Goal: Transaction & Acquisition: Book appointment/travel/reservation

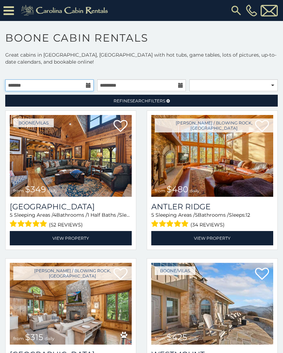
click at [87, 82] on input "text" at bounding box center [49, 85] width 88 height 12
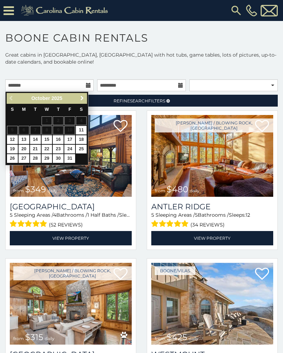
click at [83, 95] on link "Next" at bounding box center [82, 98] width 9 height 9
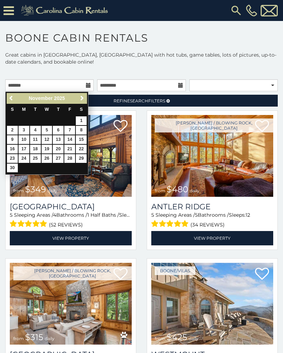
click at [73, 137] on link "14" at bounding box center [69, 139] width 11 height 9
type input "**********"
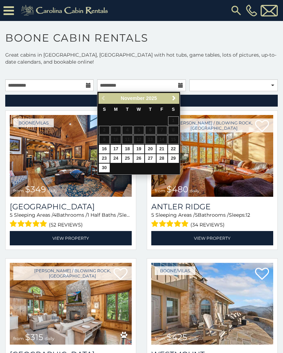
click at [116, 145] on link "17" at bounding box center [115, 149] width 11 height 9
type input "**********"
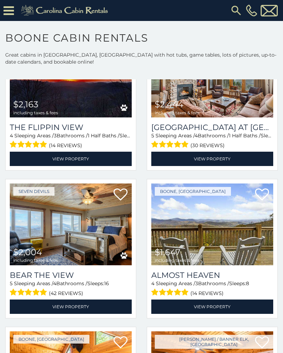
scroll to position [671, 0]
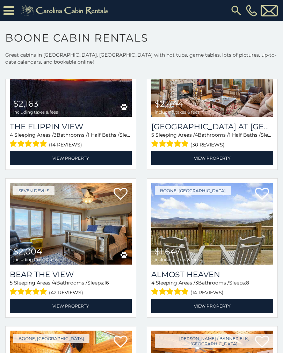
click at [246, 308] on link "View Property" at bounding box center [212, 306] width 122 height 14
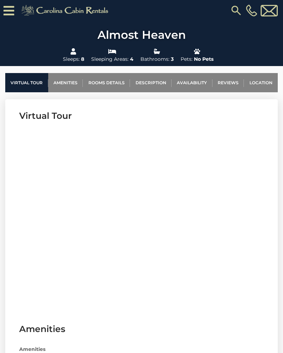
scroll to position [214, 0]
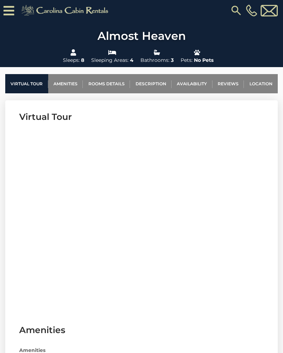
click at [117, 82] on link "Rooms Details" at bounding box center [106, 83] width 47 height 19
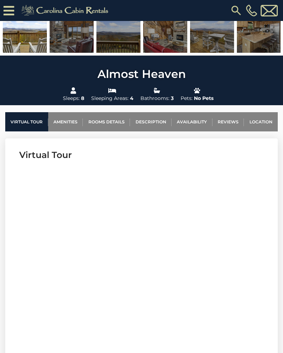
scroll to position [175, 0]
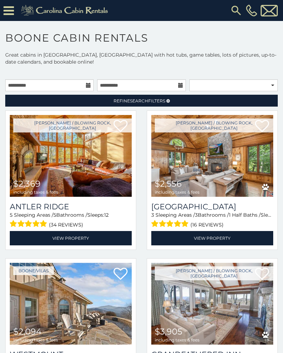
click at [231, 187] on img at bounding box center [212, 156] width 122 height 82
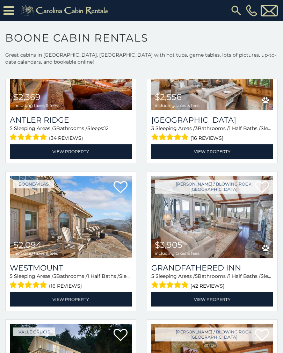
click at [93, 240] on img at bounding box center [71, 217] width 122 height 82
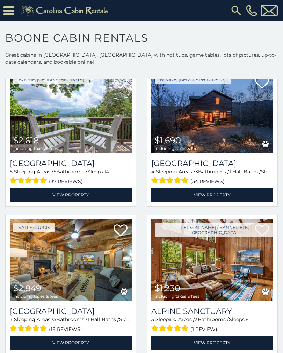
scroll to position [1066, 0]
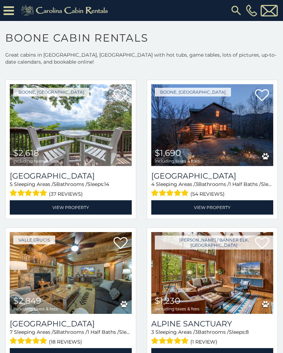
click at [222, 124] on img at bounding box center [212, 125] width 122 height 82
click at [13, 8] on icon at bounding box center [8, 11] width 10 height 12
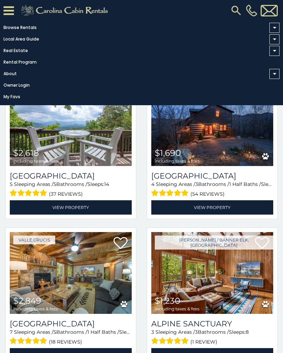
click at [27, 23] on link "Browse Rentals" at bounding box center [140, 28] width 280 height 10
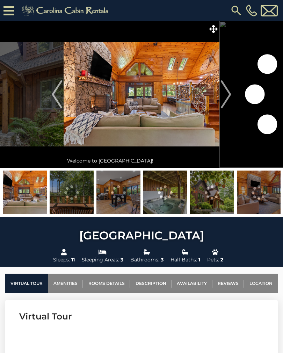
click at [226, 98] on img "Next" at bounding box center [226, 94] width 10 height 28
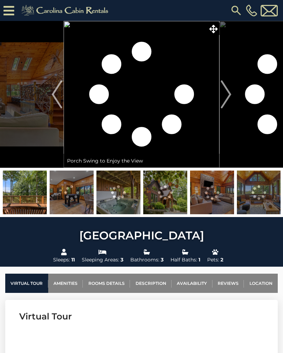
click at [222, 100] on img "Next" at bounding box center [226, 94] width 10 height 28
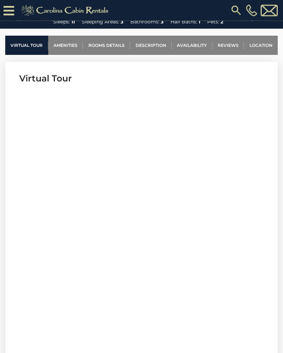
scroll to position [252, 0]
click at [118, 47] on link "Rooms Details" at bounding box center [106, 45] width 47 height 19
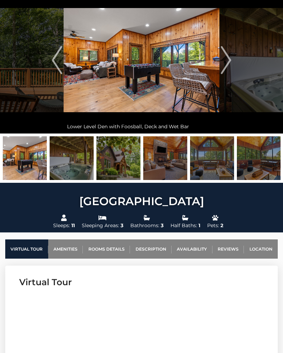
scroll to position [0, 0]
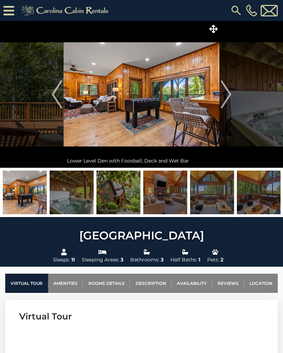
click at [213, 201] on img at bounding box center [212, 193] width 44 height 44
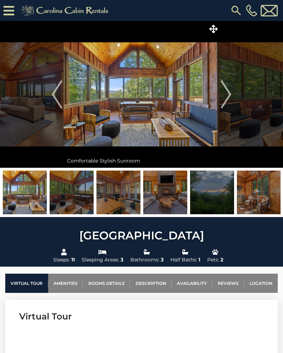
click at [266, 209] on img at bounding box center [259, 193] width 44 height 44
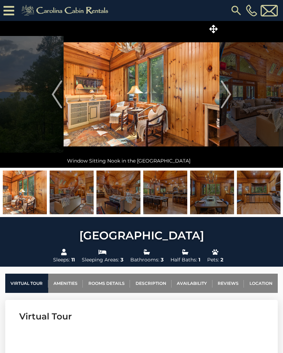
click at [267, 210] on img at bounding box center [259, 193] width 44 height 44
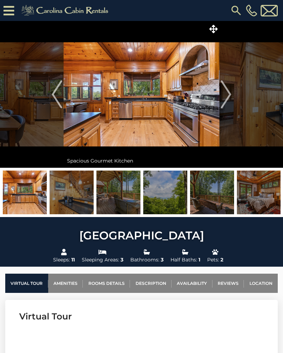
click at [154, 120] on img at bounding box center [142, 94] width 156 height 147
click at [170, 118] on img at bounding box center [142, 94] width 156 height 147
click at [178, 107] on img at bounding box center [142, 94] width 156 height 147
click at [179, 123] on img at bounding box center [142, 94] width 156 height 147
click at [223, 95] on img "Next" at bounding box center [226, 94] width 10 height 28
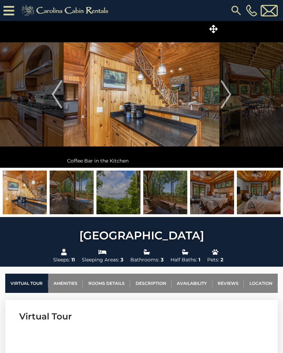
click at [230, 95] on img "Next" at bounding box center [226, 94] width 10 height 28
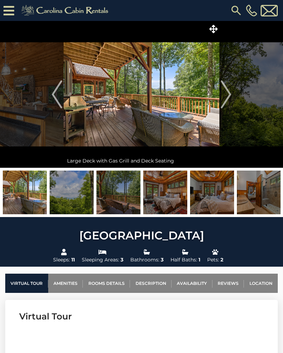
click at [229, 93] on img "Next" at bounding box center [226, 94] width 10 height 28
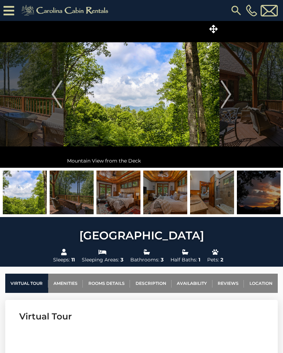
click at [227, 97] on img "Next" at bounding box center [226, 94] width 10 height 28
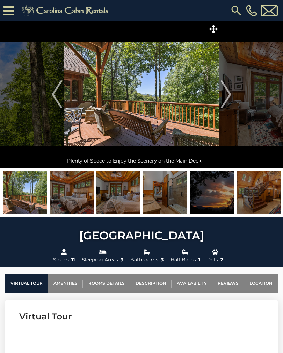
click at [230, 96] on img "Next" at bounding box center [226, 94] width 10 height 28
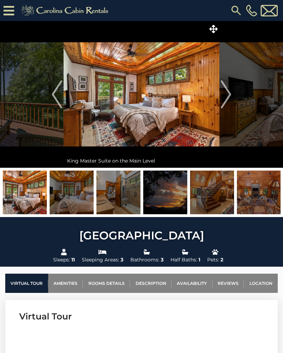
click at [228, 93] on img "Next" at bounding box center [226, 94] width 10 height 28
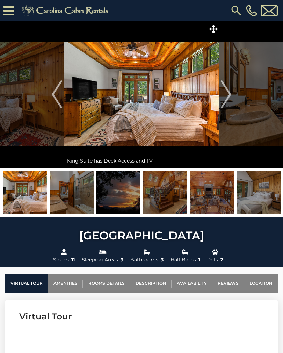
click at [229, 96] on img "Next" at bounding box center [226, 94] width 10 height 28
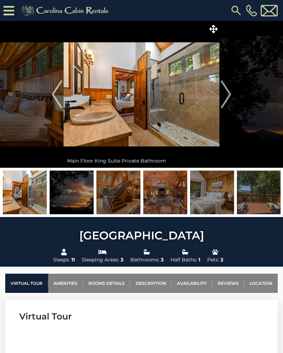
click at [231, 97] on img "Next" at bounding box center [226, 94] width 10 height 28
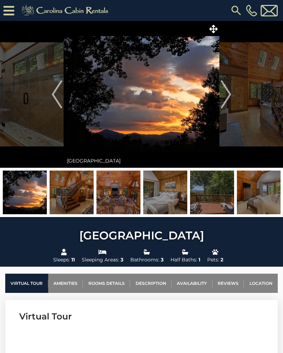
click at [229, 106] on img "Next" at bounding box center [226, 94] width 10 height 28
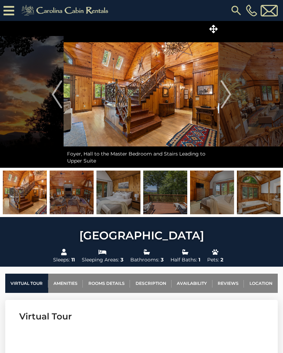
click at [228, 104] on img "Next" at bounding box center [226, 94] width 10 height 28
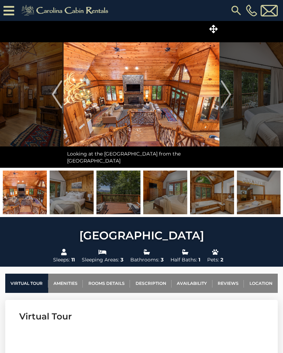
click at [228, 104] on img "Next" at bounding box center [226, 94] width 10 height 28
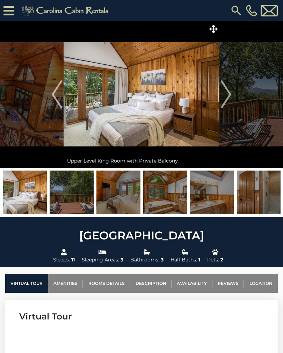
click at [225, 104] on img "Next" at bounding box center [226, 94] width 10 height 28
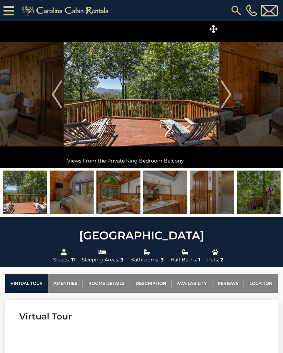
click at [226, 103] on img "Next" at bounding box center [226, 94] width 10 height 28
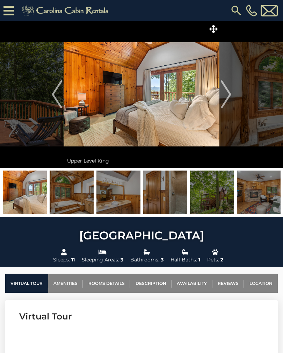
click at [229, 98] on img "Next" at bounding box center [226, 94] width 10 height 28
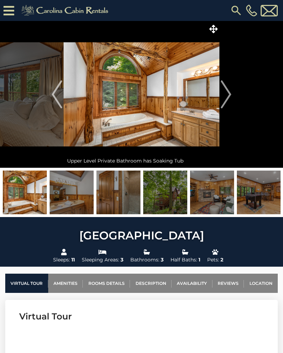
click at [225, 94] on img "Next" at bounding box center [226, 94] width 10 height 28
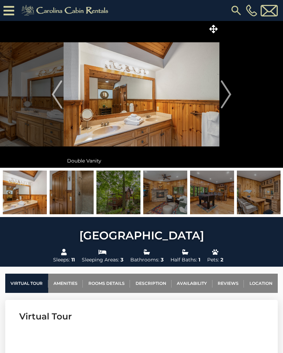
click at [226, 98] on img "Next" at bounding box center [226, 94] width 10 height 28
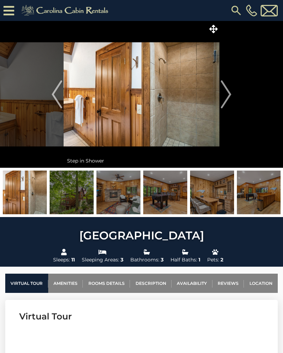
click at [227, 100] on img "Next" at bounding box center [226, 94] width 10 height 28
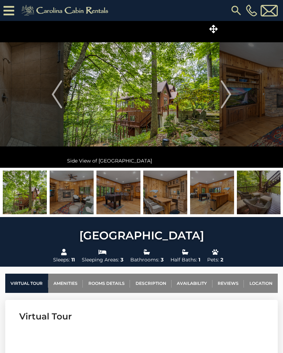
click at [224, 103] on img "Next" at bounding box center [226, 94] width 10 height 28
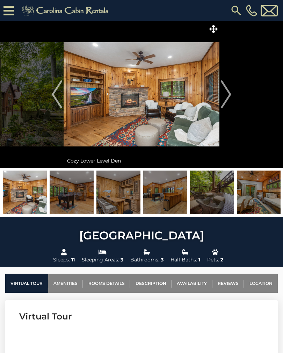
click at [227, 102] on img "Next" at bounding box center [226, 94] width 10 height 28
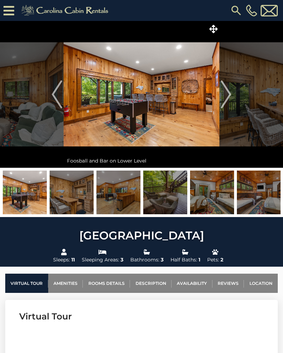
click at [225, 100] on img "Next" at bounding box center [226, 94] width 10 height 28
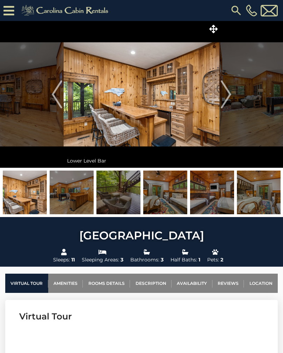
click at [226, 100] on img "Next" at bounding box center [226, 94] width 10 height 28
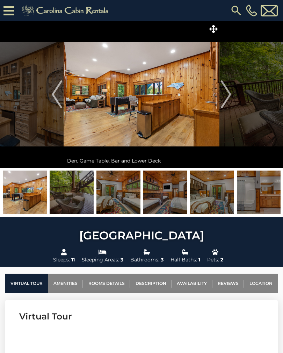
click at [225, 101] on img "Next" at bounding box center [226, 94] width 10 height 28
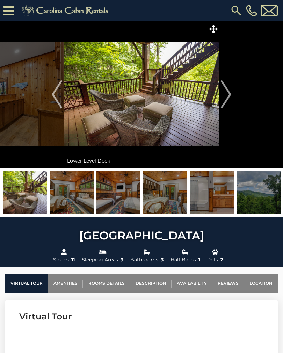
click at [225, 103] on img "Next" at bounding box center [226, 94] width 10 height 28
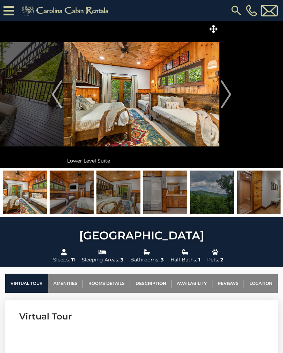
click at [224, 101] on img "Next" at bounding box center [226, 94] width 10 height 28
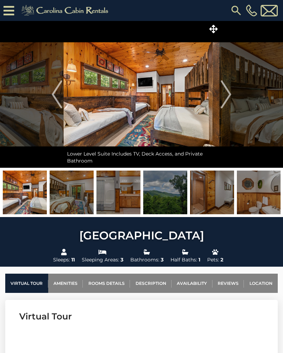
click at [228, 99] on img "Next" at bounding box center [226, 94] width 10 height 28
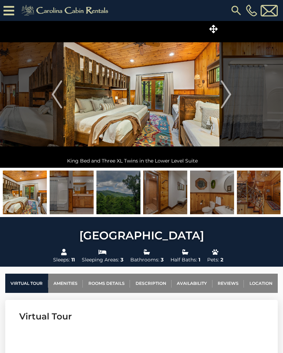
click at [232, 98] on button "Next" at bounding box center [225, 94] width 13 height 147
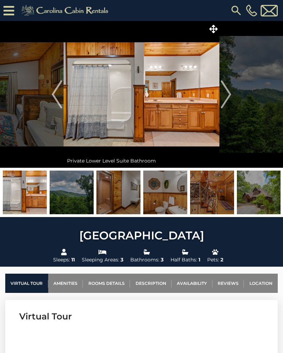
click at [223, 101] on img "Next" at bounding box center [226, 94] width 10 height 28
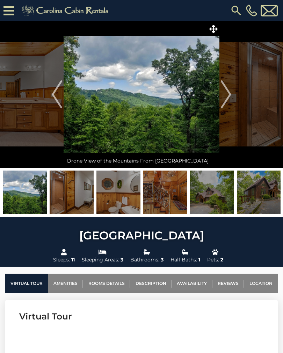
click at [228, 99] on img "Next" at bounding box center [226, 94] width 10 height 28
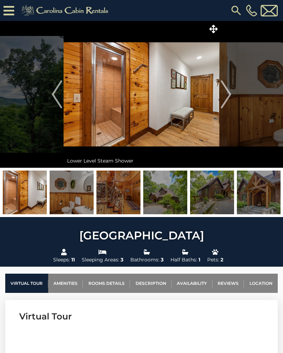
click at [230, 98] on img "Next" at bounding box center [226, 94] width 10 height 28
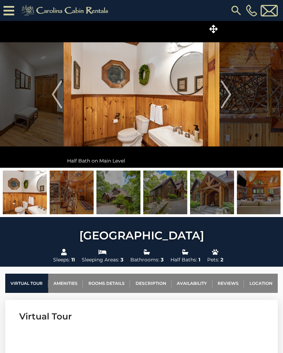
click at [232, 99] on button "Next" at bounding box center [225, 94] width 13 height 147
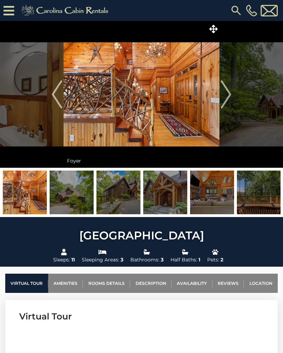
click at [232, 103] on button "Next" at bounding box center [225, 94] width 13 height 147
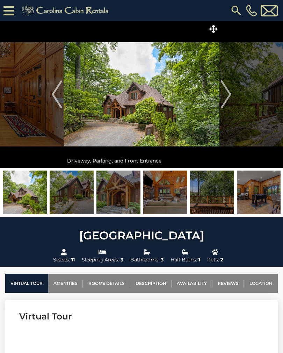
click at [230, 103] on img "Next" at bounding box center [226, 94] width 10 height 28
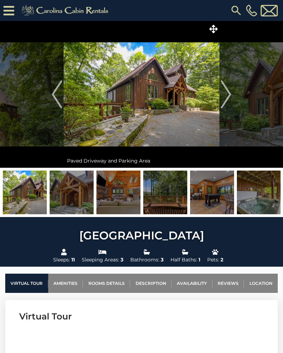
click at [230, 100] on img "Next" at bounding box center [226, 94] width 10 height 28
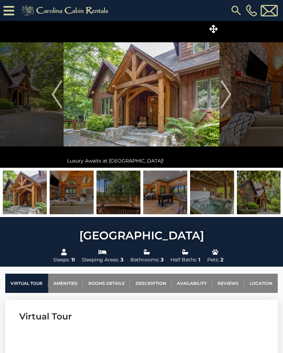
click at [224, 92] on img "Next" at bounding box center [226, 94] width 10 height 28
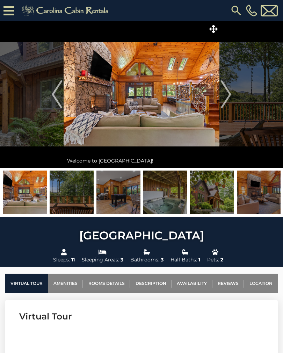
click at [232, 91] on button "Next" at bounding box center [225, 94] width 13 height 147
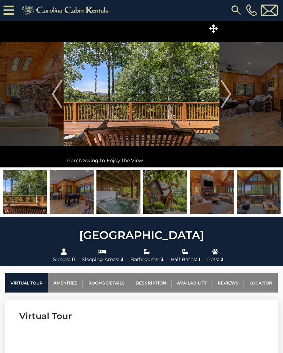
scroll to position [3, 0]
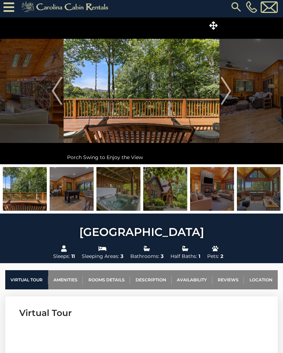
click at [228, 91] on img "Next" at bounding box center [226, 91] width 10 height 28
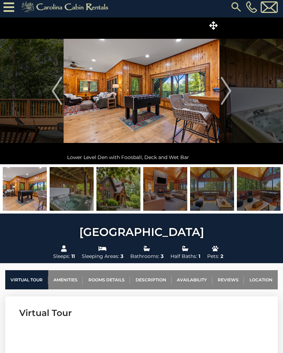
scroll to position [3, 0]
click at [229, 98] on img "Next" at bounding box center [226, 91] width 10 height 28
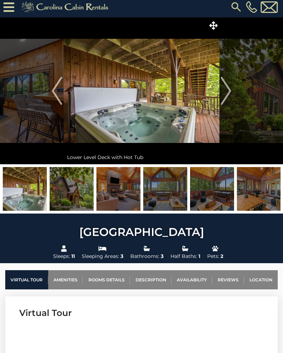
click at [226, 97] on img "Next" at bounding box center [226, 91] width 10 height 28
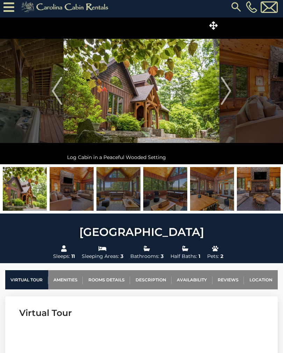
click at [230, 102] on img "Next" at bounding box center [226, 91] width 10 height 28
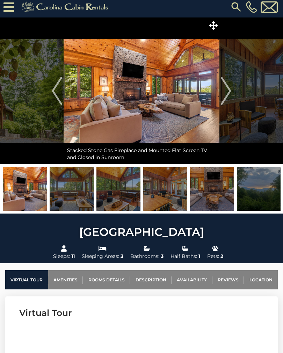
click at [231, 98] on img "Next" at bounding box center [226, 91] width 10 height 28
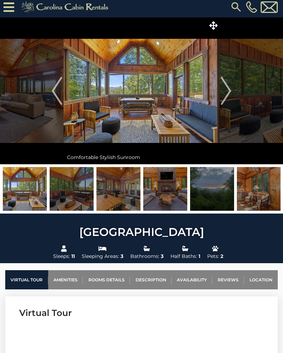
click at [230, 94] on img "Next" at bounding box center [226, 91] width 10 height 28
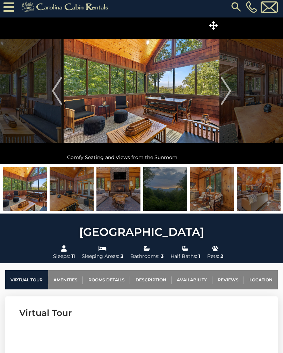
click at [228, 99] on img "Next" at bounding box center [226, 91] width 10 height 28
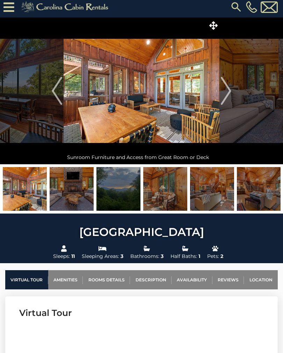
click at [232, 98] on button "Next" at bounding box center [225, 90] width 13 height 147
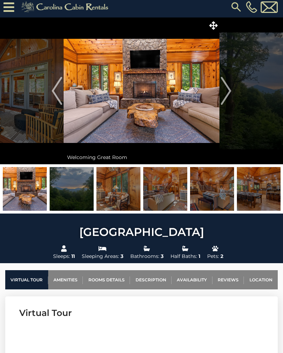
click at [230, 100] on img "Next" at bounding box center [226, 91] width 10 height 28
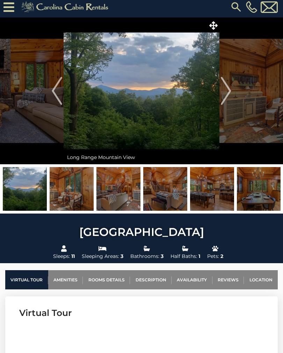
click at [229, 97] on img "Next" at bounding box center [226, 91] width 10 height 28
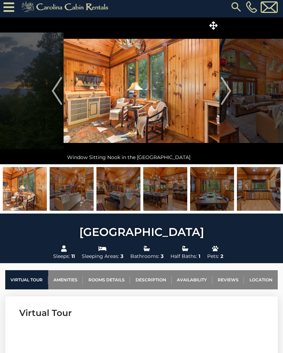
click at [229, 100] on img "Next" at bounding box center [226, 91] width 10 height 28
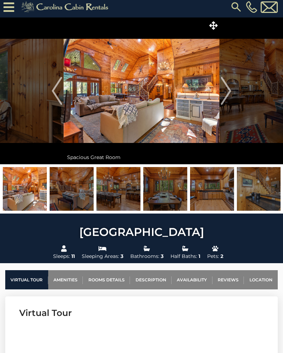
click at [226, 98] on img "Next" at bounding box center [226, 91] width 10 height 28
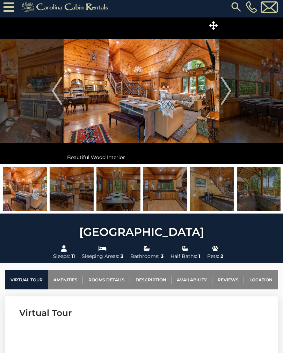
click at [231, 99] on img "Next" at bounding box center [226, 91] width 10 height 28
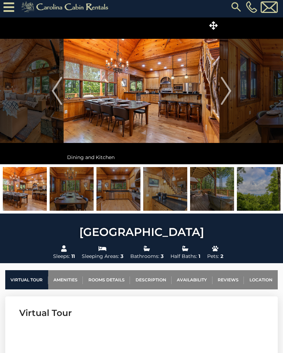
scroll to position [0, 0]
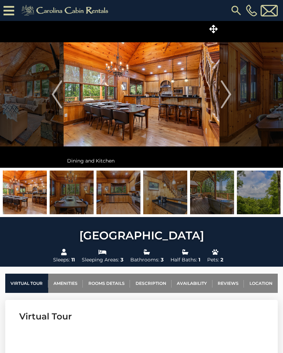
click at [227, 101] on img "Next" at bounding box center [226, 94] width 10 height 28
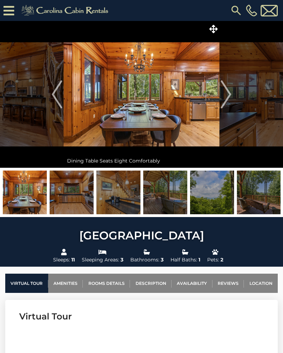
click at [228, 95] on img "Next" at bounding box center [226, 94] width 10 height 28
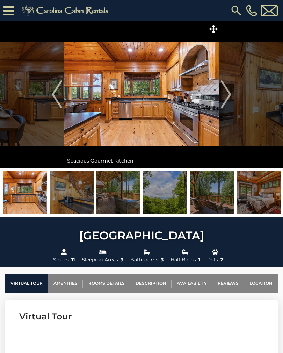
click at [225, 97] on img "Next" at bounding box center [226, 94] width 10 height 28
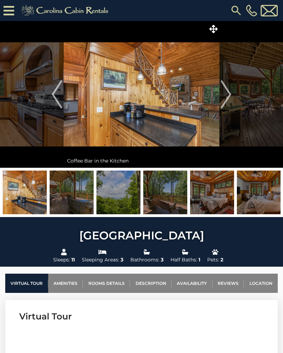
click at [229, 104] on img "Next" at bounding box center [226, 94] width 10 height 28
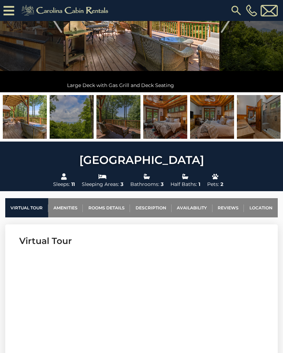
scroll to position [112, 0]
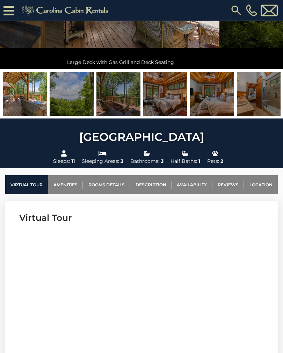
click at [103, 189] on link "Rooms Details" at bounding box center [106, 184] width 47 height 19
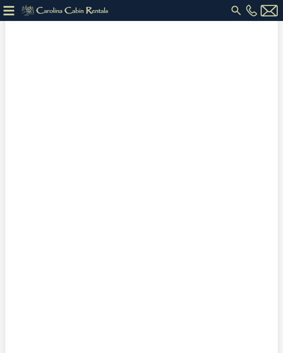
scroll to position [320, 0]
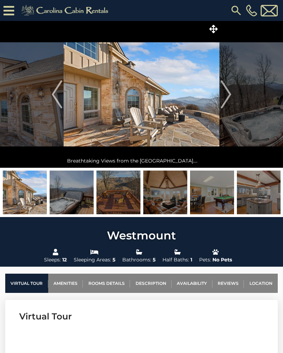
click at [231, 100] on img "Next" at bounding box center [226, 94] width 10 height 28
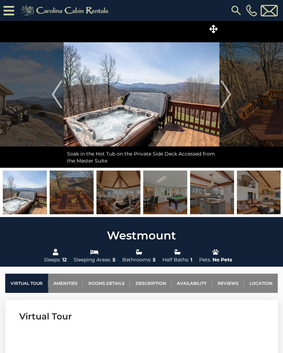
click at [227, 100] on img "Next" at bounding box center [226, 94] width 10 height 28
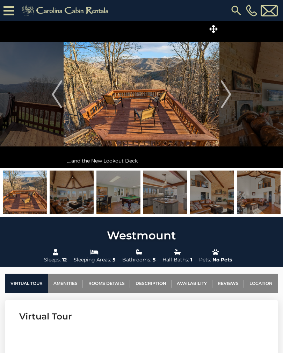
click at [228, 100] on img "Next" at bounding box center [226, 94] width 10 height 28
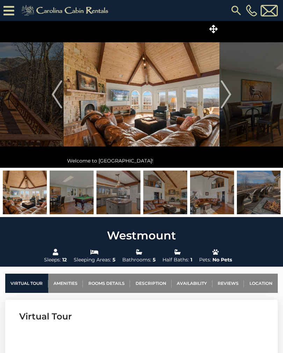
click at [227, 98] on img "Next" at bounding box center [226, 94] width 10 height 28
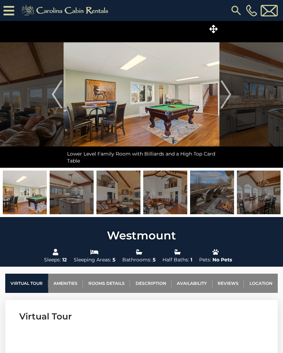
click at [227, 94] on img "Next" at bounding box center [226, 94] width 10 height 28
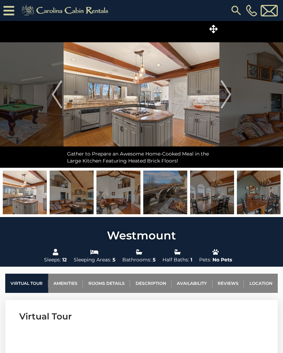
click at [229, 96] on img "Next" at bounding box center [226, 94] width 10 height 28
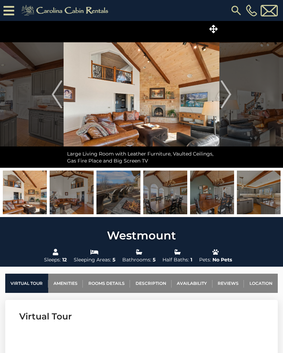
click at [229, 99] on img "Next" at bounding box center [226, 94] width 10 height 28
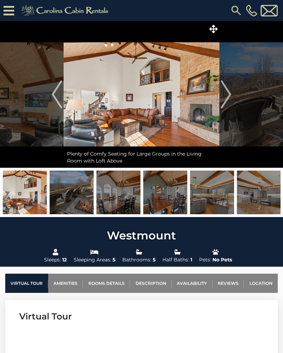
click at [229, 99] on img "Next" at bounding box center [226, 94] width 10 height 28
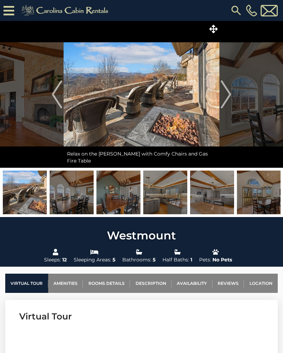
click at [228, 99] on img "Next" at bounding box center [226, 94] width 10 height 28
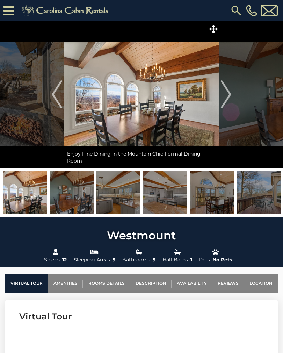
click at [231, 101] on img "Next" at bounding box center [226, 94] width 10 height 28
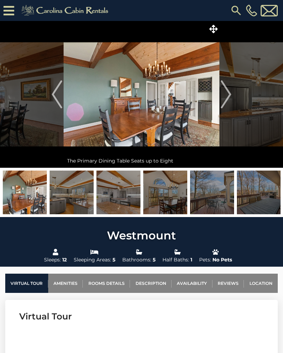
click at [229, 100] on img "Next" at bounding box center [226, 94] width 10 height 28
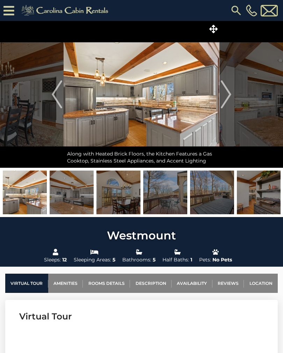
click at [229, 94] on img "Next" at bounding box center [226, 94] width 10 height 28
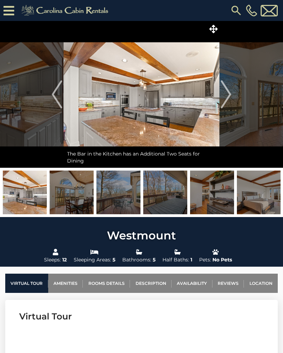
click at [227, 98] on img "Next" at bounding box center [226, 94] width 10 height 28
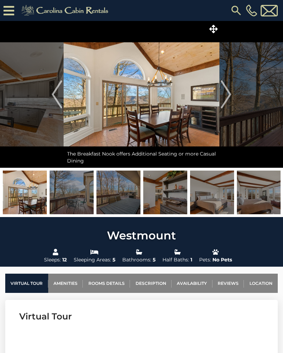
click at [226, 102] on img "Next" at bounding box center [226, 94] width 10 height 28
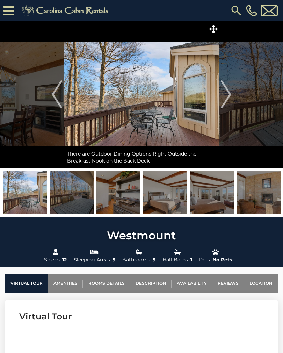
click at [231, 99] on img "Next" at bounding box center [226, 94] width 10 height 28
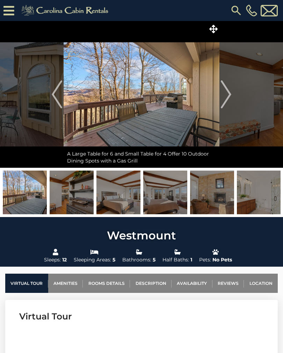
click at [224, 98] on img "Next" at bounding box center [226, 94] width 10 height 28
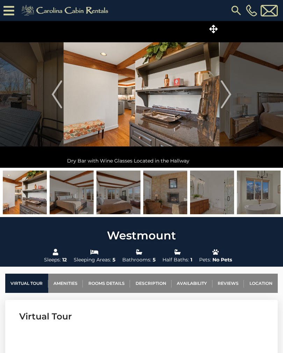
click at [229, 94] on img "Next" at bounding box center [226, 94] width 10 height 28
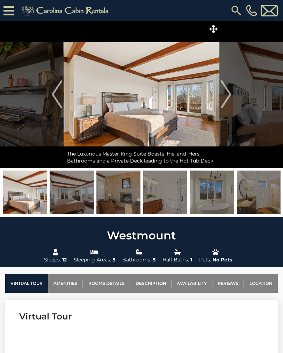
click at [226, 101] on img "Next" at bounding box center [226, 94] width 10 height 28
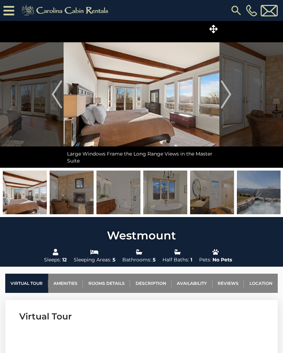
click at [55, 95] on img "Previous" at bounding box center [57, 94] width 10 height 28
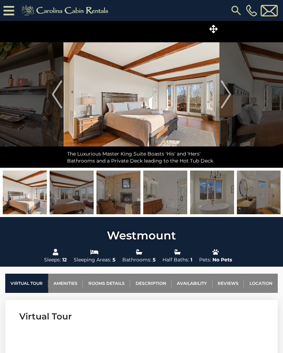
click at [229, 96] on img "Next" at bounding box center [226, 94] width 10 height 28
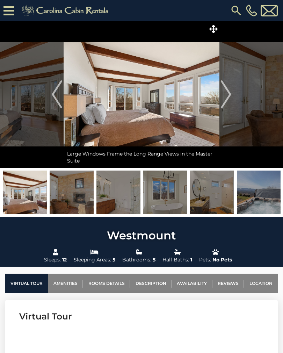
click at [226, 94] on img "Next" at bounding box center [226, 94] width 10 height 28
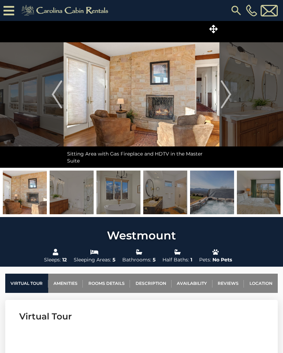
click at [230, 95] on img "Next" at bounding box center [226, 94] width 10 height 28
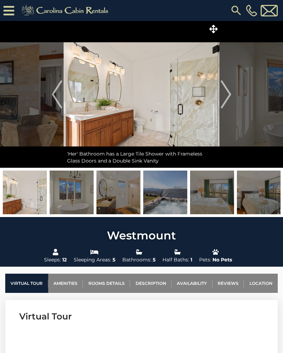
click at [227, 95] on img "Next" at bounding box center [226, 94] width 10 height 28
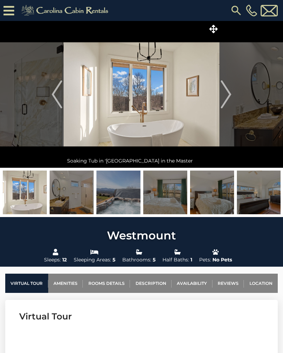
click at [226, 91] on img "Next" at bounding box center [226, 94] width 10 height 28
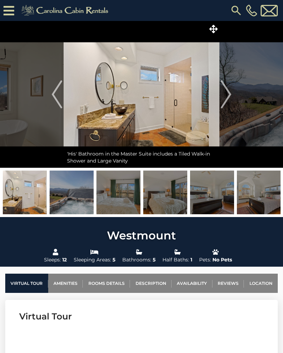
click at [228, 96] on img "Next" at bounding box center [226, 94] width 10 height 28
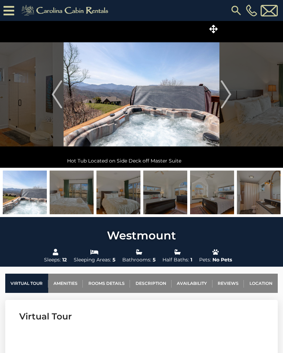
click at [224, 98] on img "Next" at bounding box center [226, 94] width 10 height 28
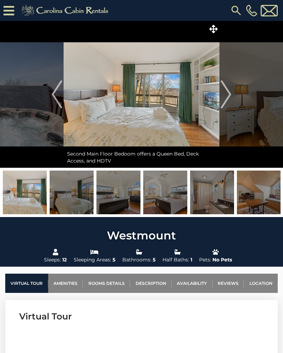
click at [231, 93] on img "Next" at bounding box center [226, 94] width 10 height 28
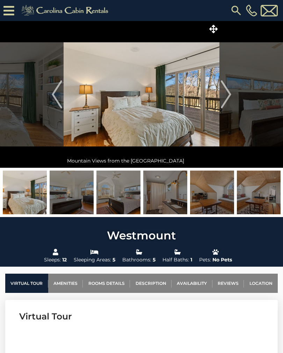
click at [223, 97] on img "Next" at bounding box center [226, 94] width 10 height 28
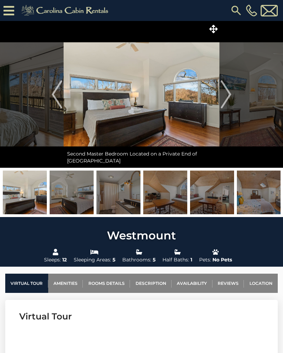
click at [228, 98] on img "Next" at bounding box center [226, 94] width 10 height 28
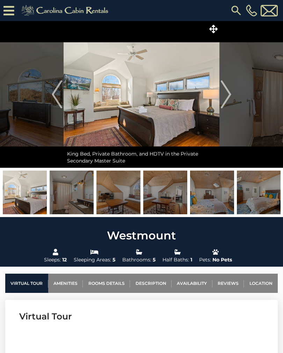
click at [224, 98] on img "Next" at bounding box center [226, 94] width 10 height 28
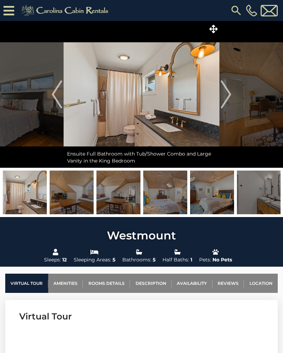
click at [226, 95] on img "Next" at bounding box center [226, 94] width 10 height 28
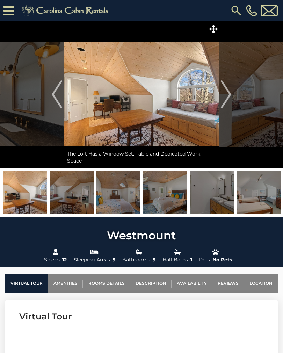
click at [228, 98] on img "Next" at bounding box center [226, 94] width 10 height 28
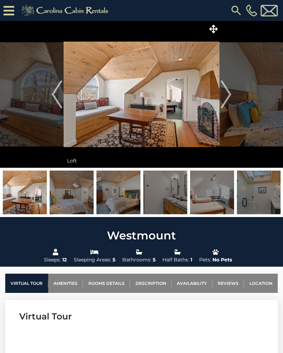
click at [225, 98] on img "Next" at bounding box center [226, 94] width 10 height 28
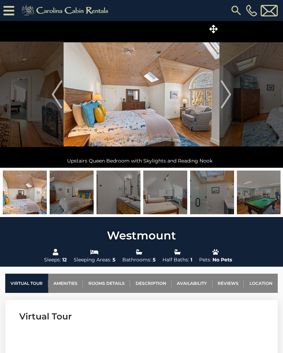
click at [228, 99] on img "Next" at bounding box center [226, 94] width 10 height 28
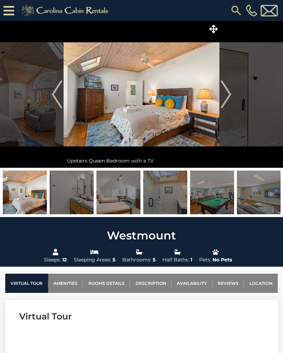
click at [55, 96] on img "Previous" at bounding box center [57, 94] width 10 height 28
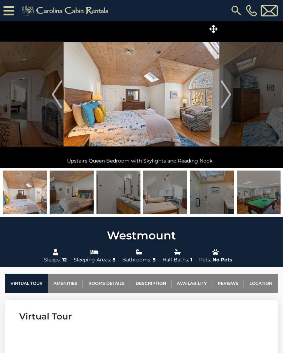
click at [230, 98] on img "Next" at bounding box center [226, 94] width 10 height 28
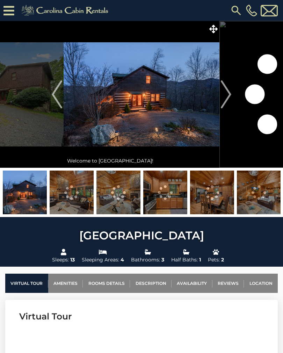
click at [226, 90] on img "Next" at bounding box center [226, 94] width 10 height 28
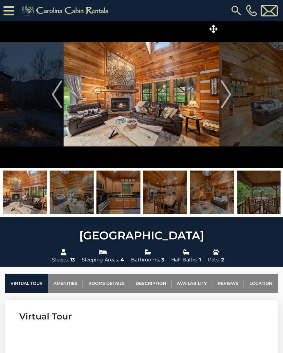
click at [228, 96] on img "Next" at bounding box center [226, 94] width 10 height 28
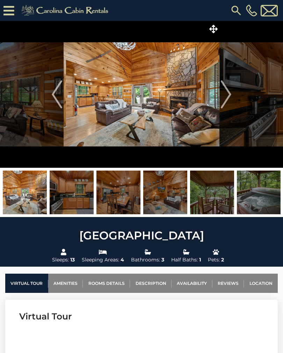
click at [228, 96] on img "Next" at bounding box center [226, 94] width 10 height 28
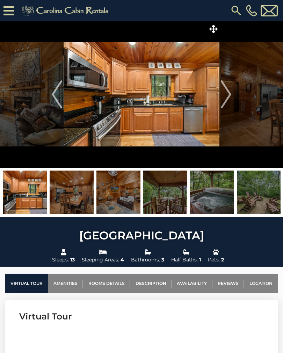
click at [232, 97] on button "Next" at bounding box center [225, 94] width 13 height 147
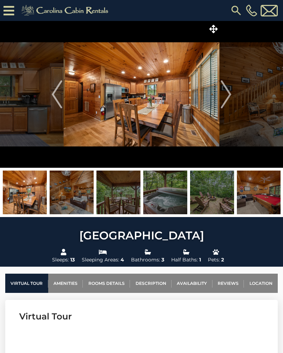
click at [230, 96] on img "Next" at bounding box center [226, 94] width 10 height 28
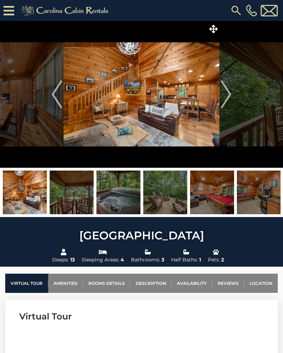
click at [232, 95] on button "Next" at bounding box center [225, 94] width 13 height 147
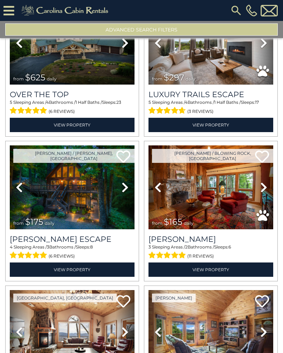
scroll to position [65, 0]
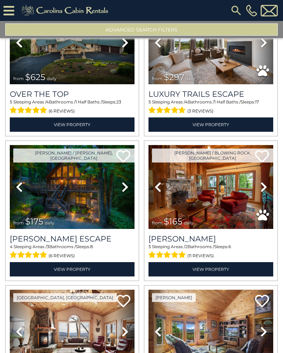
click at [122, 191] on icon at bounding box center [125, 186] width 7 height 11
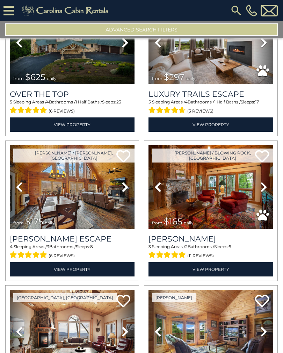
click at [127, 189] on icon at bounding box center [125, 186] width 7 height 11
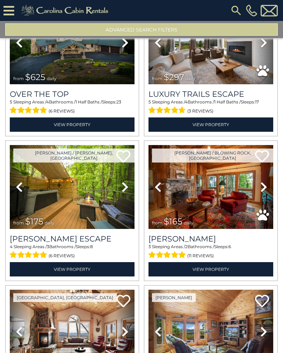
click at [127, 191] on icon at bounding box center [125, 186] width 7 height 11
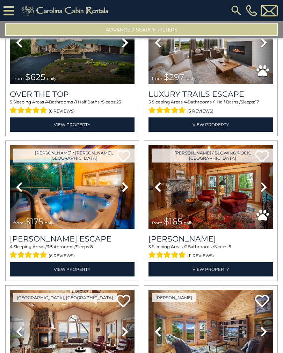
click at [125, 193] on link "Next" at bounding box center [125, 187] width 19 height 84
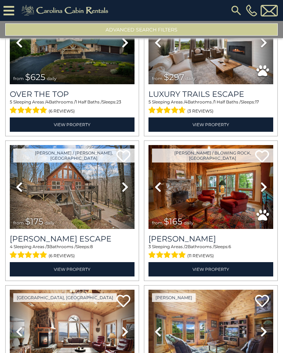
click at [125, 188] on icon at bounding box center [125, 186] width 7 height 11
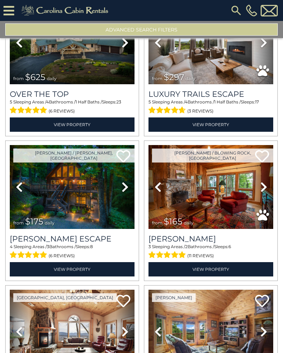
click at [127, 187] on icon at bounding box center [125, 186] width 7 height 11
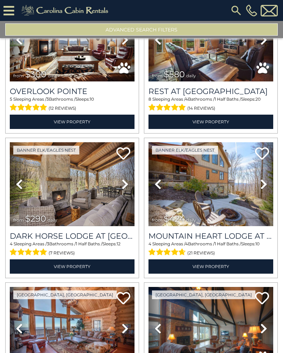
scroll to position [356, 0]
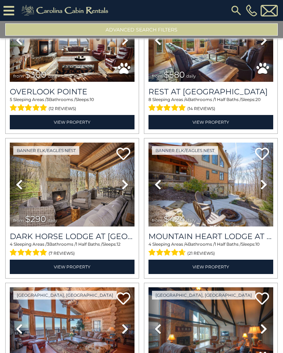
click at [92, 206] on img at bounding box center [72, 185] width 125 height 84
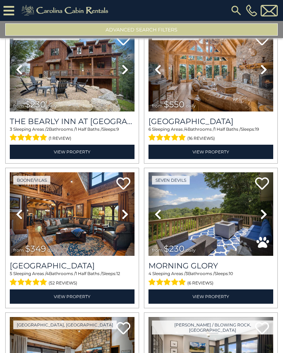
scroll to position [905, 0]
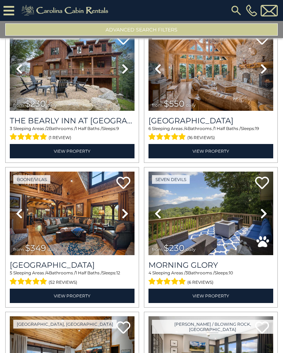
click at [255, 242] on link "Next" at bounding box center [263, 214] width 19 height 84
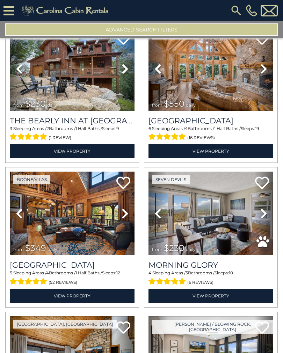
click at [268, 218] on link "Next" at bounding box center [263, 214] width 19 height 84
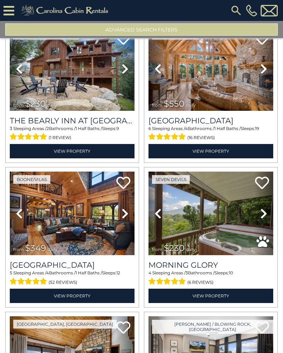
click at [268, 217] on link "Next" at bounding box center [263, 214] width 19 height 84
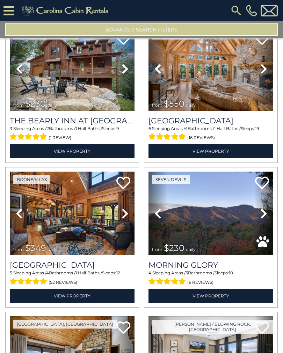
click at [267, 224] on link "Next" at bounding box center [263, 214] width 19 height 84
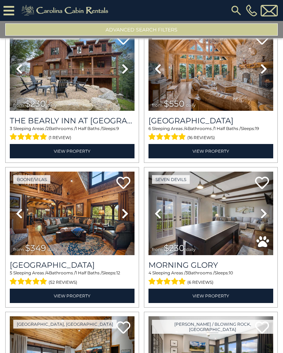
click at [270, 219] on link "Next" at bounding box center [263, 214] width 19 height 84
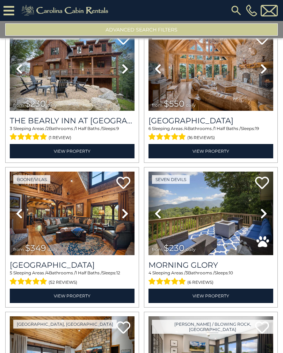
click at [267, 217] on icon at bounding box center [263, 213] width 7 height 11
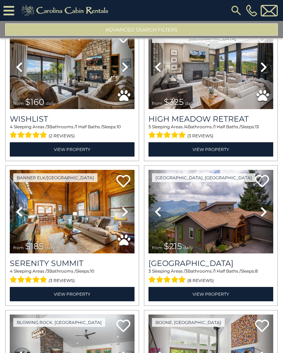
scroll to position [1197, 0]
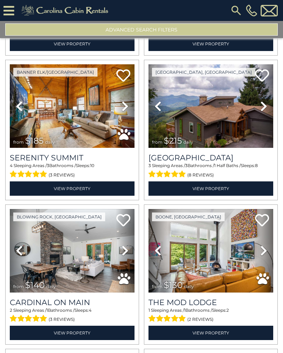
click at [280, 265] on div "Boone, NC Previous Next from" at bounding box center [211, 274] width 139 height 140
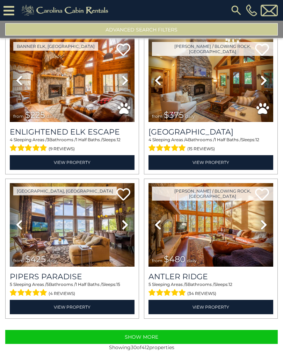
scroll to position [0, 0]
click at [180, 338] on button "Show More" at bounding box center [141, 337] width 273 height 14
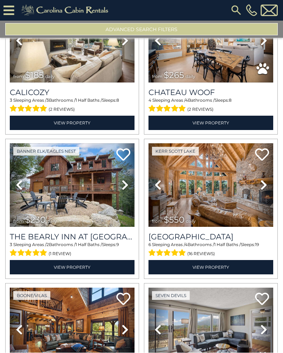
click at [164, 31] on button "Advanced Search Filters" at bounding box center [141, 29] width 273 height 12
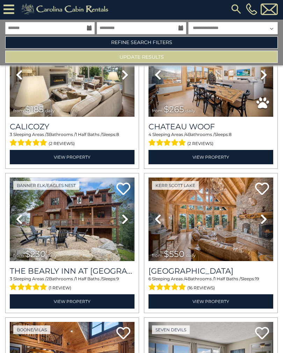
scroll to position [781, 0]
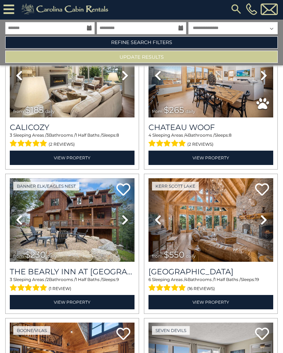
click at [168, 45] on link "Refine Search Filters" at bounding box center [141, 42] width 273 height 12
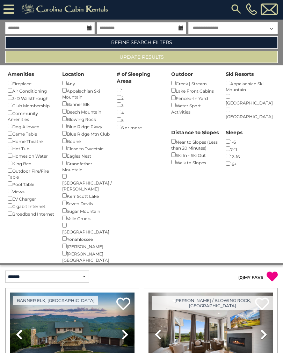
scroll to position [0, 0]
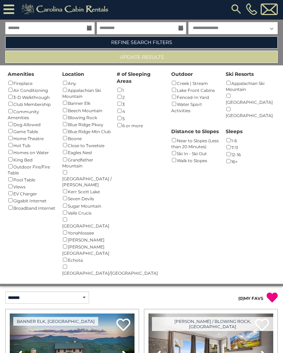
click at [12, 79] on div "Fireplace ()" at bounding box center [33, 82] width 50 height 7
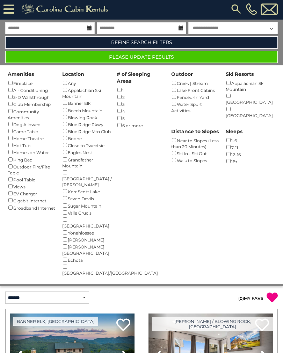
click at [170, 55] on button "Please Update Results" at bounding box center [141, 57] width 273 height 12
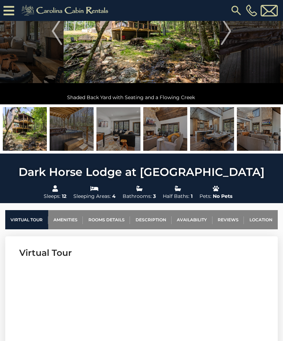
scroll to position [111, 0]
